Goal: Task Accomplishment & Management: Manage account settings

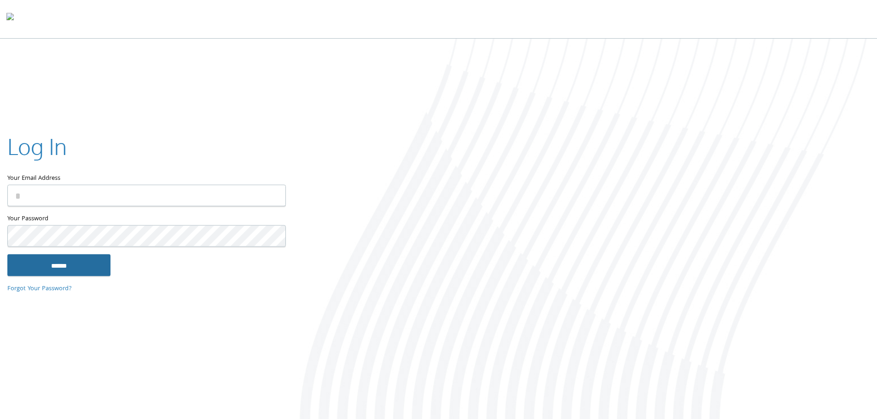
type input "**********"
click at [50, 265] on input "******" at bounding box center [58, 265] width 103 height 22
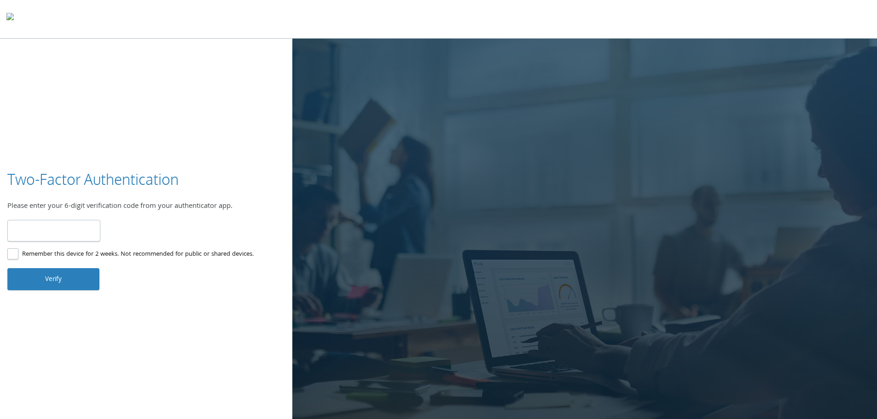
type input "*"
type input "******"
